Goal: Task Accomplishment & Management: Use online tool/utility

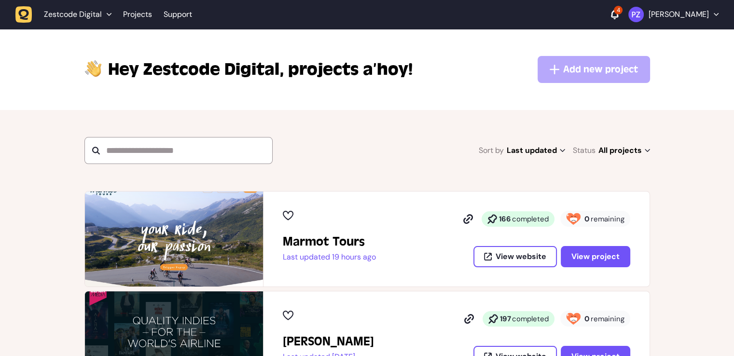
click at [618, 14] on icon at bounding box center [614, 15] width 7 height 10
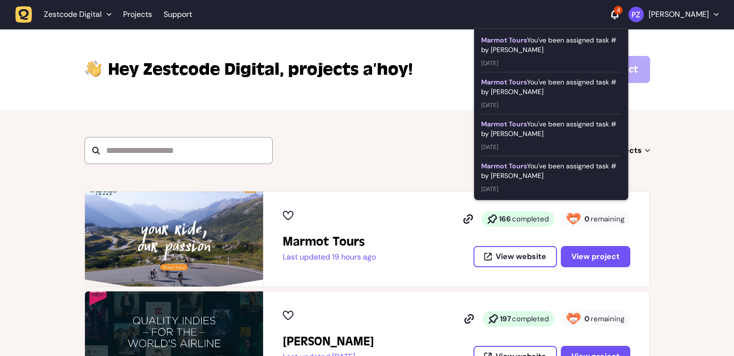
click at [618, 14] on icon at bounding box center [614, 15] width 7 height 10
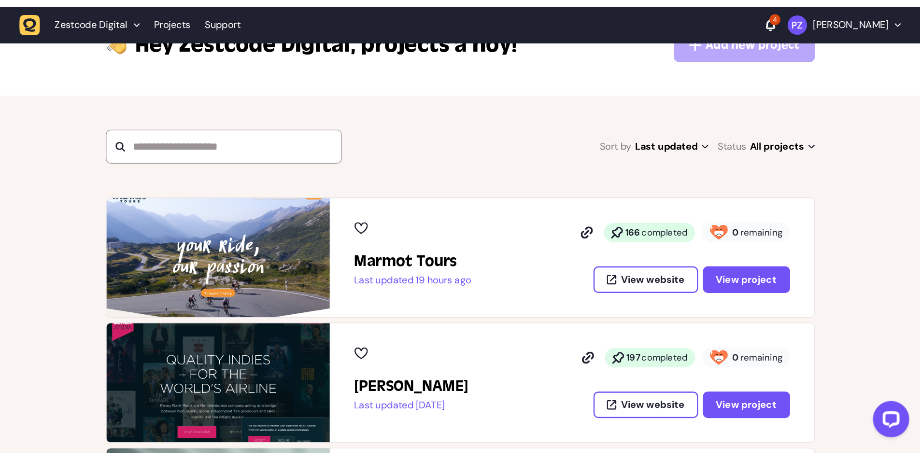
scroll to position [97, 0]
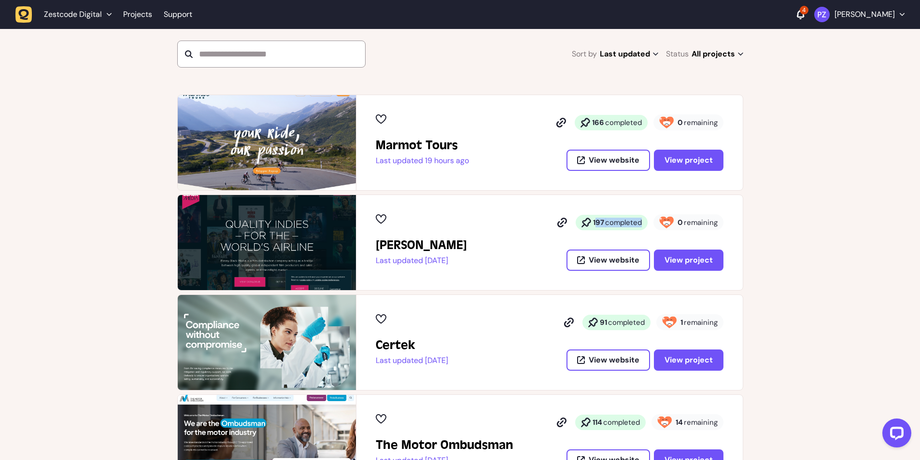
drag, startPoint x: 598, startPoint y: 221, endPoint x: 640, endPoint y: 220, distance: 41.5
click at [640, 220] on p "197 completed" at bounding box center [617, 223] width 49 height 10
click at [636, 221] on span "completed" at bounding box center [623, 223] width 37 height 10
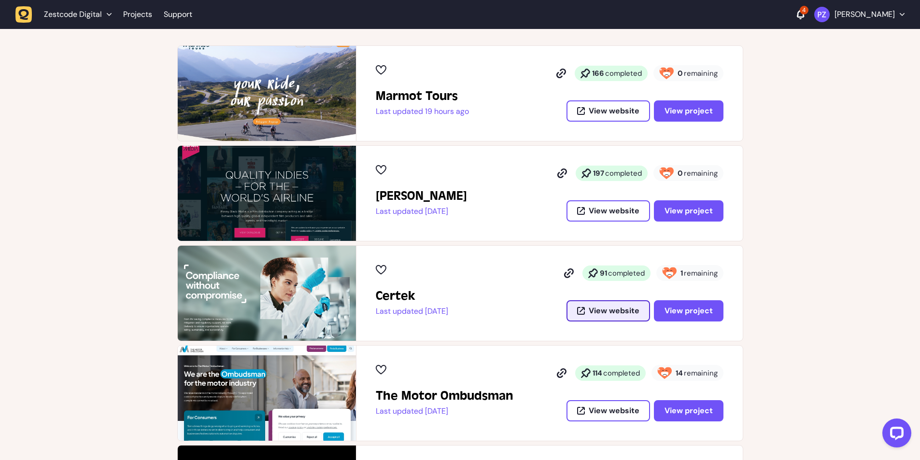
scroll to position [193, 0]
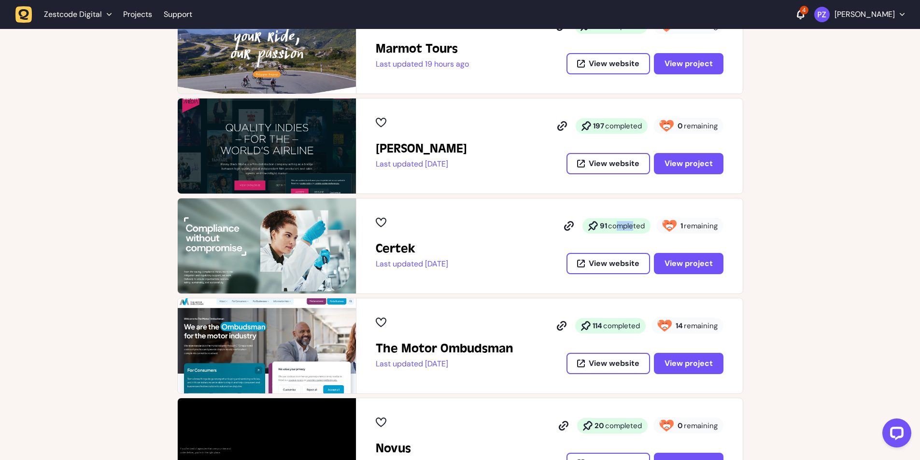
drag, startPoint x: 612, startPoint y: 229, endPoint x: 629, endPoint y: 225, distance: 17.7
click at [629, 225] on span "completed" at bounding box center [626, 226] width 37 height 10
drag, startPoint x: 619, startPoint y: 327, endPoint x: 611, endPoint y: 328, distance: 7.7
click at [611, 328] on span "completed" at bounding box center [621, 326] width 37 height 10
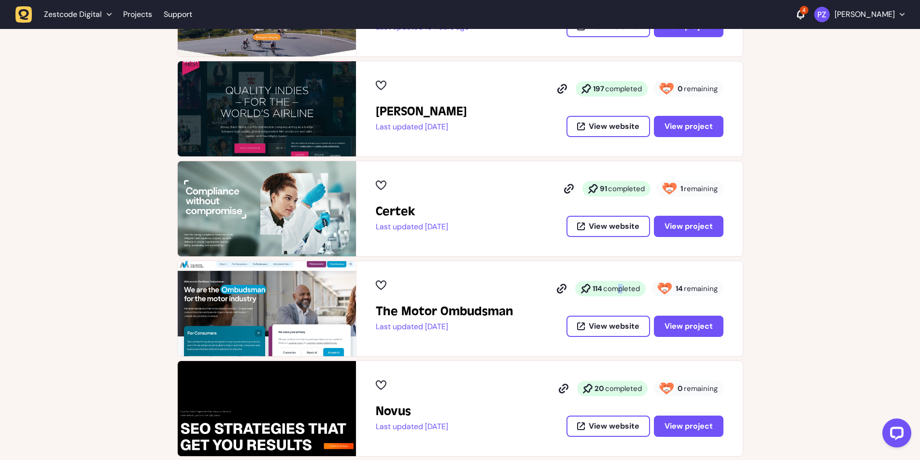
scroll to position [338, 0]
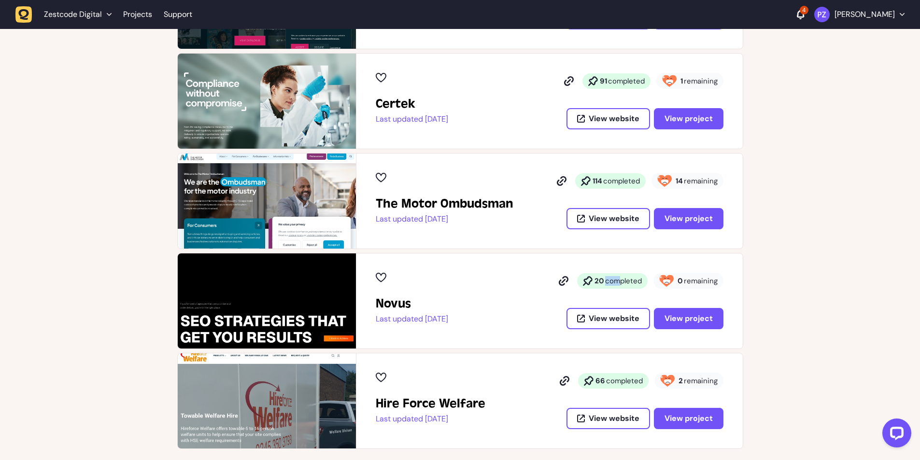
drag, startPoint x: 616, startPoint y: 283, endPoint x: 600, endPoint y: 291, distance: 17.7
click at [600, 286] on div "20 completed" at bounding box center [612, 280] width 70 height 15
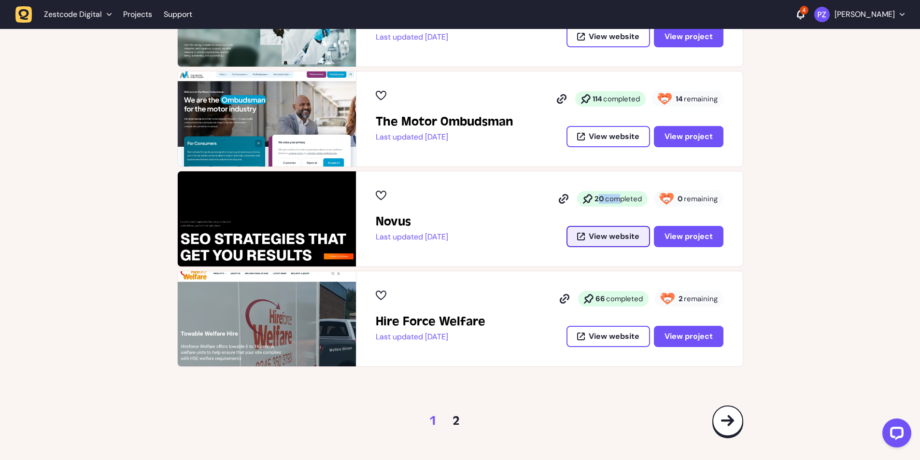
scroll to position [434, 0]
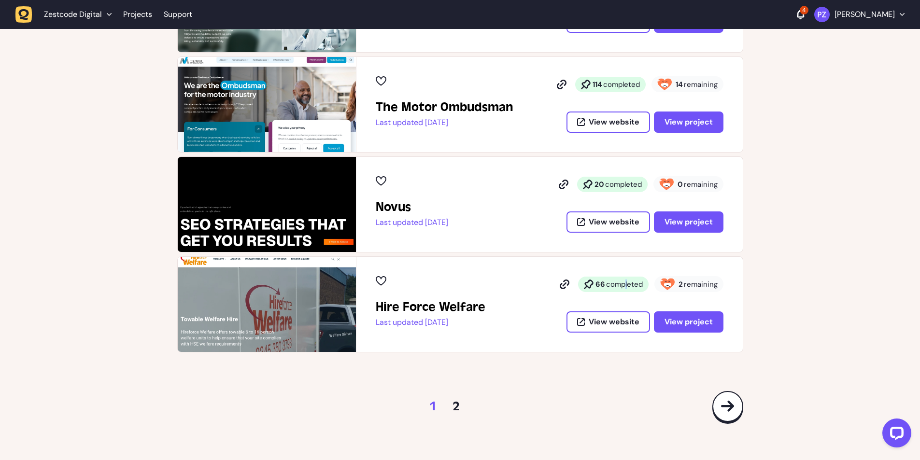
drag, startPoint x: 623, startPoint y: 284, endPoint x: 606, endPoint y: 285, distance: 16.9
click at [606, 285] on p "66 completed" at bounding box center [618, 285] width 47 height 10
click at [458, 356] on link "2" at bounding box center [456, 406] width 8 height 15
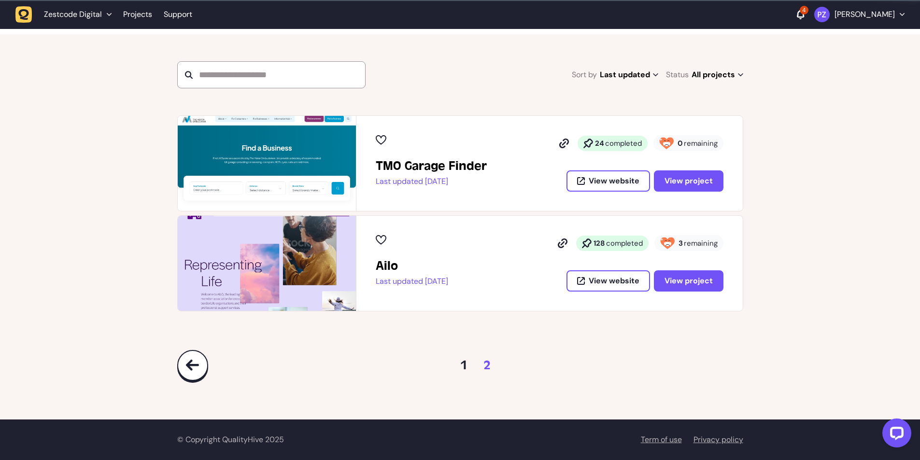
scroll to position [76, 0]
click at [467, 356] on link "1" at bounding box center [464, 365] width 8 height 15
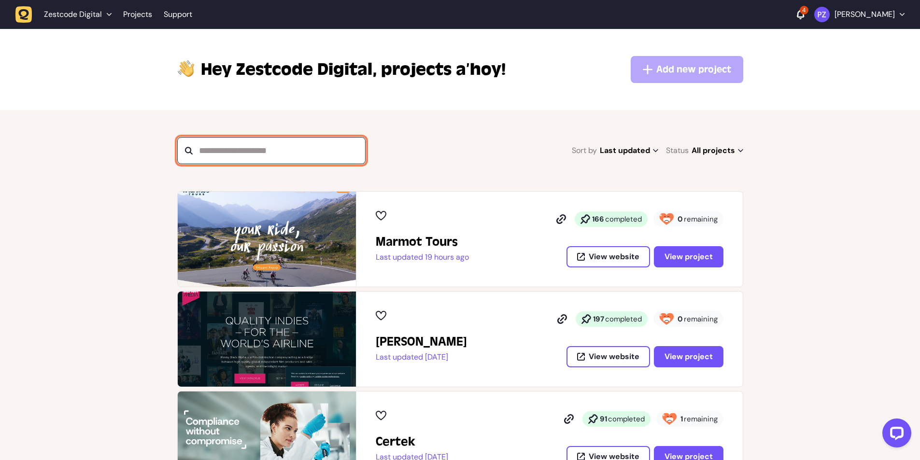
click at [247, 152] on input "text" at bounding box center [271, 150] width 189 height 27
click at [262, 112] on section "Sort by Last updated Last updated Alphabetical Recently added Most incomplete t…" at bounding box center [460, 150] width 920 height 81
click at [266, 151] on input "text" at bounding box center [271, 150] width 189 height 27
click at [258, 110] on section "Sort by Last updated Last updated Alphabetical Recently added Most incomplete t…" at bounding box center [460, 150] width 920 height 81
click at [259, 72] on span "Hey Zestcode Digital," at bounding box center [289, 69] width 176 height 23
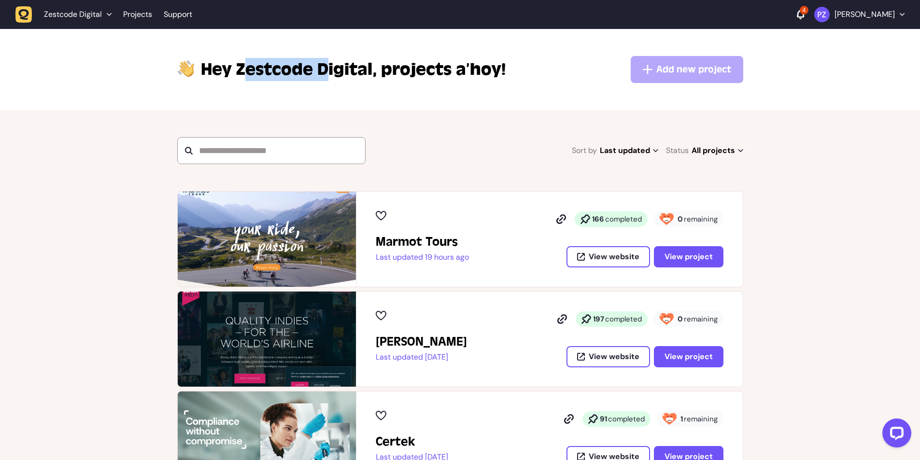
click at [259, 72] on span "Hey Zestcode Digital," at bounding box center [289, 69] width 176 height 23
click at [364, 70] on span "Hey Zestcode Digital," at bounding box center [289, 69] width 176 height 23
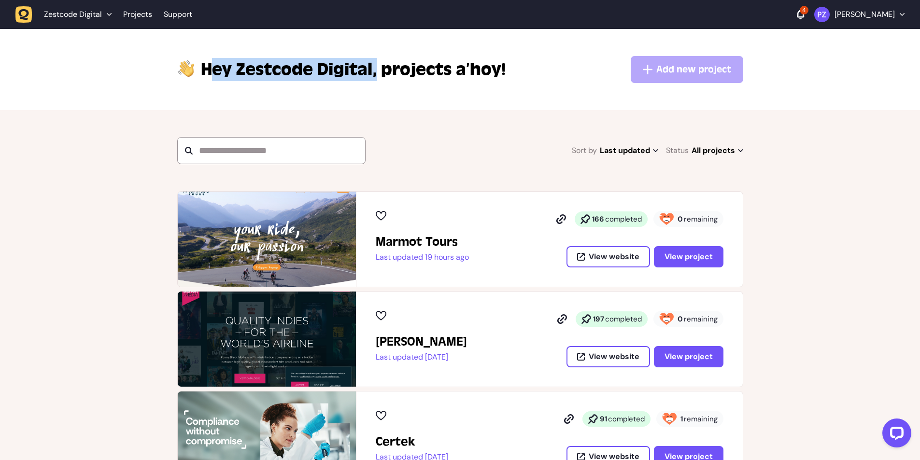
click at [364, 70] on span "Hey Zestcode Digital," at bounding box center [289, 69] width 176 height 23
drag, startPoint x: 518, startPoint y: 77, endPoint x: 543, endPoint y: 70, distance: 26.3
click at [518, 77] on div "Hey Zestcode Digital, projects a’hoy! Add new project You don't have enough per…" at bounding box center [460, 69] width 566 height 27
click at [530, 101] on div "Hey Zestcode Digital, projects a’hoy! Add new project You don't have enough per…" at bounding box center [460, 69] width 920 height 81
drag, startPoint x: 519, startPoint y: 95, endPoint x: 198, endPoint y: 84, distance: 321.2
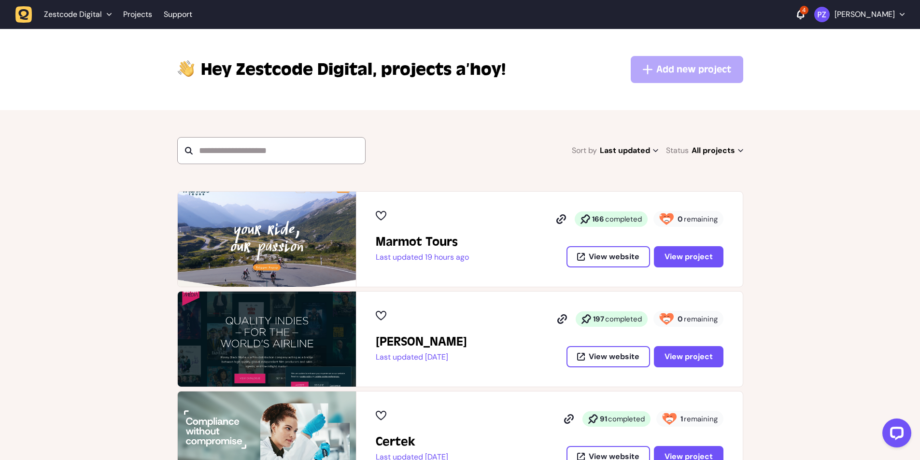
click at [173, 84] on div "Hey Zestcode Digital, projects a’hoy! Add new project You don't have enough per…" at bounding box center [460, 69] width 920 height 81
click at [228, 89] on div "Hey Zestcode Digital, projects a’hoy! Add new project You don't have enough per…" at bounding box center [460, 69] width 920 height 81
click at [734, 18] on icon at bounding box center [800, 15] width 7 height 10
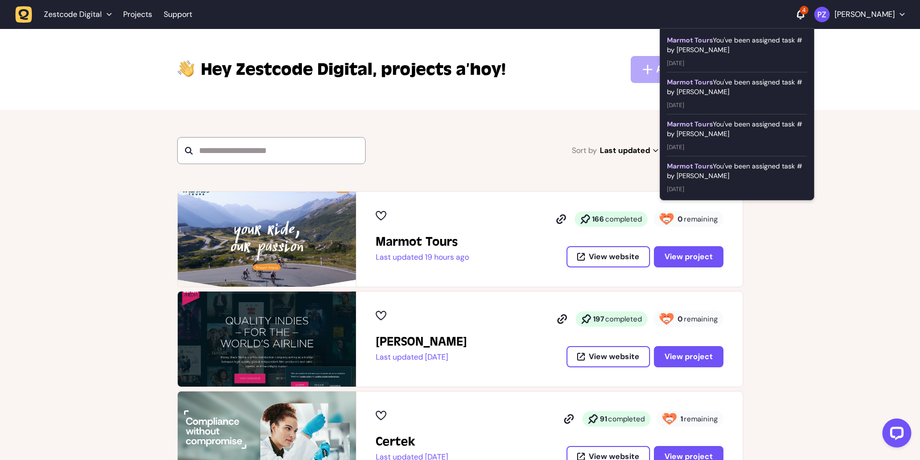
click at [734, 18] on icon at bounding box center [800, 15] width 7 height 10
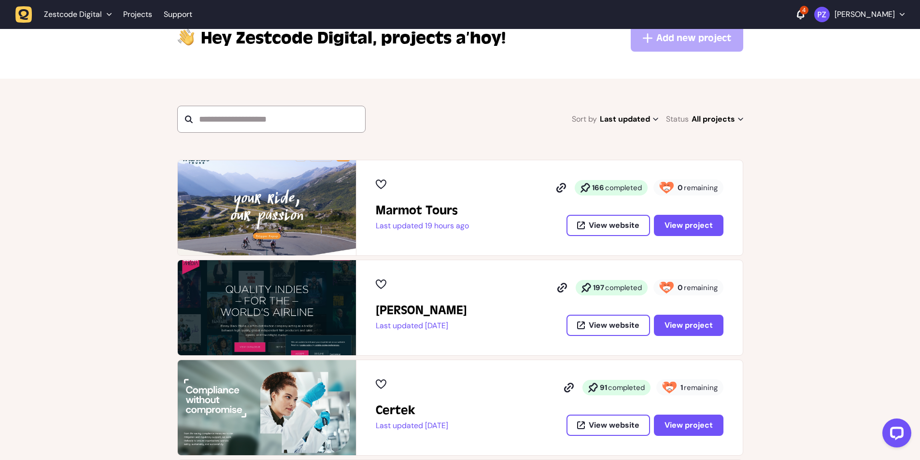
scroll to position [48, 0]
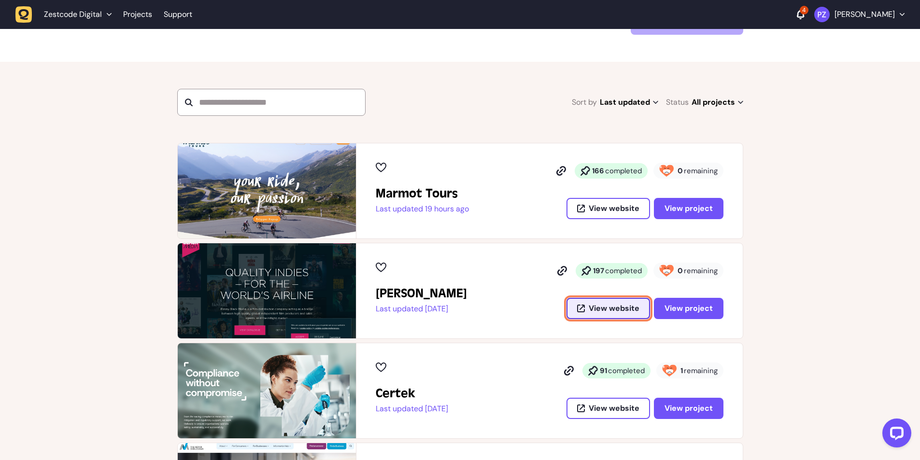
click at [629, 309] on span "View website" at bounding box center [613, 309] width 51 height 8
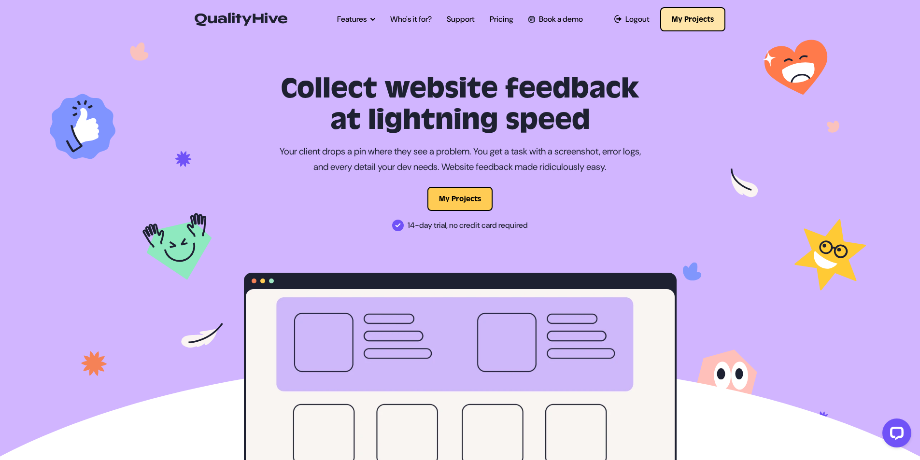
click at [693, 20] on button "My Projects" at bounding box center [692, 19] width 65 height 24
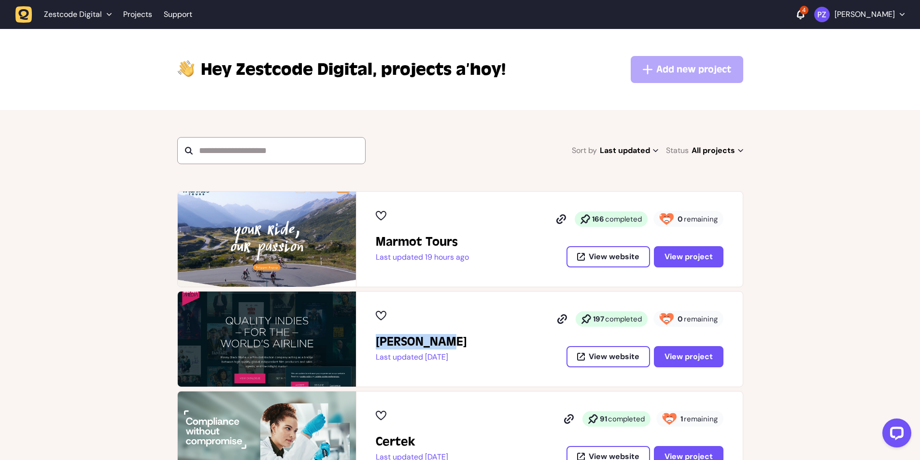
drag, startPoint x: 453, startPoint y: 341, endPoint x: 373, endPoint y: 347, distance: 80.3
click at [373, 347] on div "Penny Black Last updated 1 month ago 197 completed 0 remaining View website Vie…" at bounding box center [549, 339] width 386 height 95
copy h2 "Penny Black"
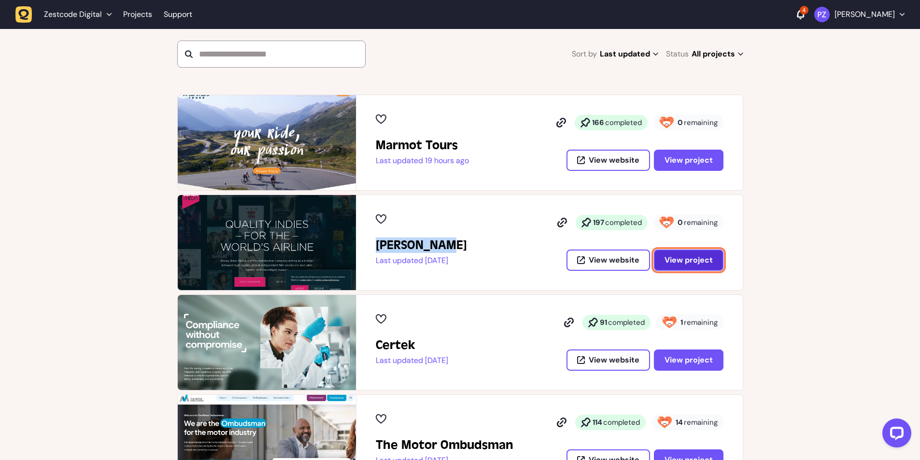
click at [684, 256] on span "View project" at bounding box center [688, 260] width 48 height 8
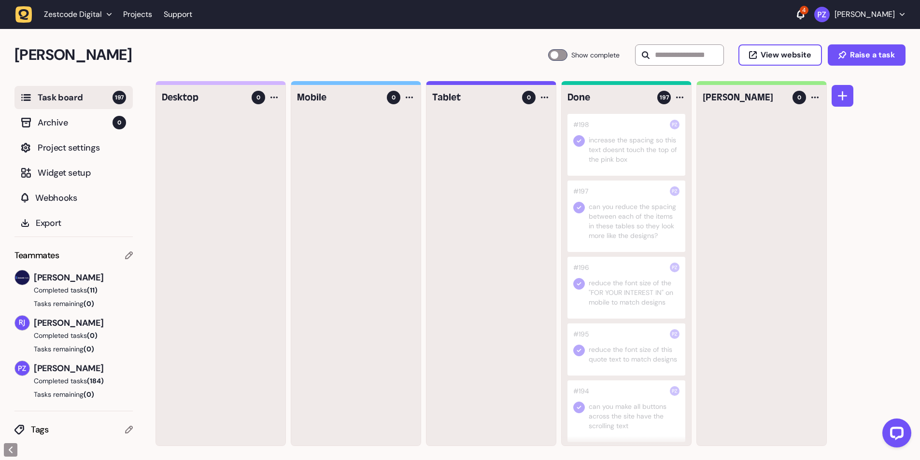
click at [71, 321] on span "Riki-leigh Jones" at bounding box center [83, 323] width 99 height 14
copy span "Riki-leigh Jones"
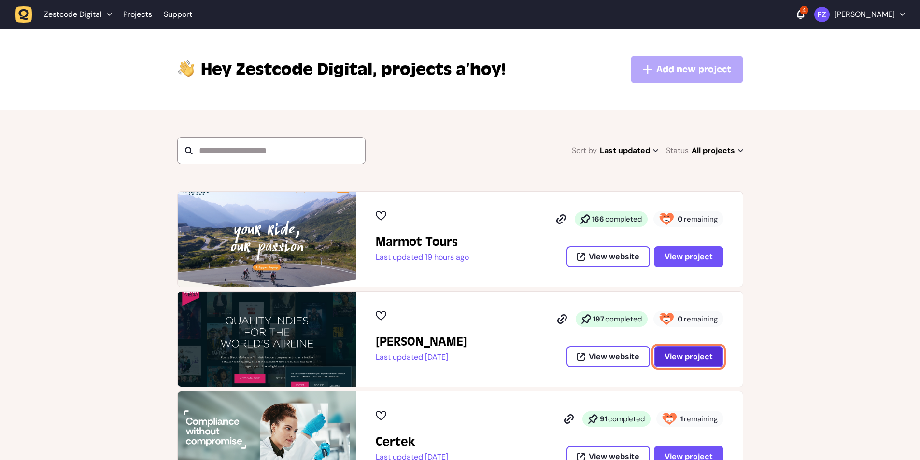
click at [668, 364] on button "View project" at bounding box center [689, 356] width 70 height 21
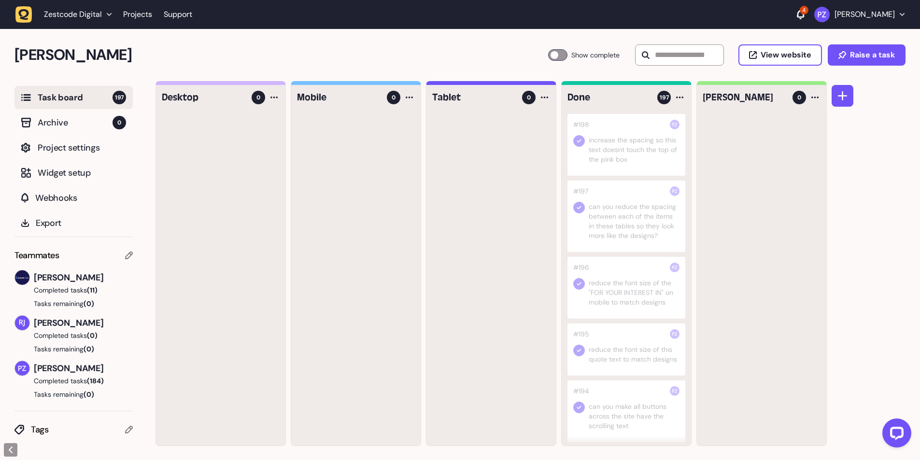
scroll to position [0, 0]
drag, startPoint x: 107, startPoint y: 323, endPoint x: 34, endPoint y: 322, distance: 72.9
click at [34, 322] on span "Riki-leigh Jones" at bounding box center [83, 323] width 99 height 14
copy span "Riki-leigh Jones"
click at [377, 43] on h2 "Penny Black" at bounding box center [280, 54] width 533 height 23
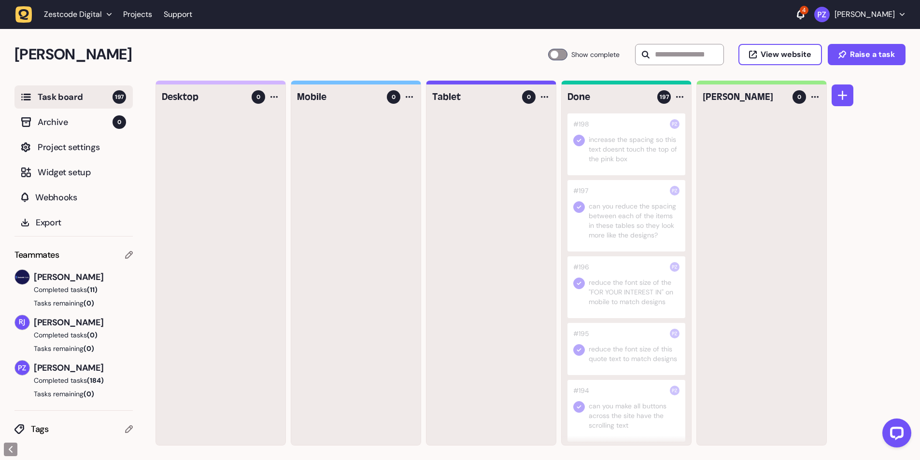
drag, startPoint x: 104, startPoint y: 275, endPoint x: 29, endPoint y: 275, distance: 74.3
click at [29, 275] on div "Harry Robinson" at bounding box center [73, 276] width 118 height 15
copy div "Harry Robinson"
drag, startPoint x: 108, startPoint y: 321, endPoint x: 34, endPoint y: 323, distance: 73.9
click at [34, 323] on span "Riki-leigh Jones" at bounding box center [83, 323] width 99 height 14
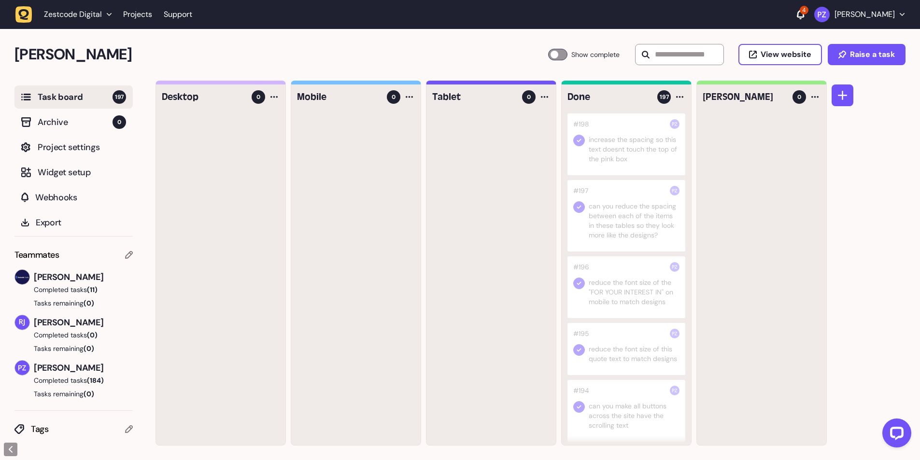
copy span "Riki-leigh Jones"
click at [196, 300] on div at bounding box center [220, 279] width 129 height 332
drag, startPoint x: 106, startPoint y: 279, endPoint x: 32, endPoint y: 279, distance: 73.4
click at [32, 279] on div "Harry Robinson" at bounding box center [73, 276] width 118 height 15
copy span "Harry Robinson"
